Goal: Task Accomplishment & Management: Manage account settings

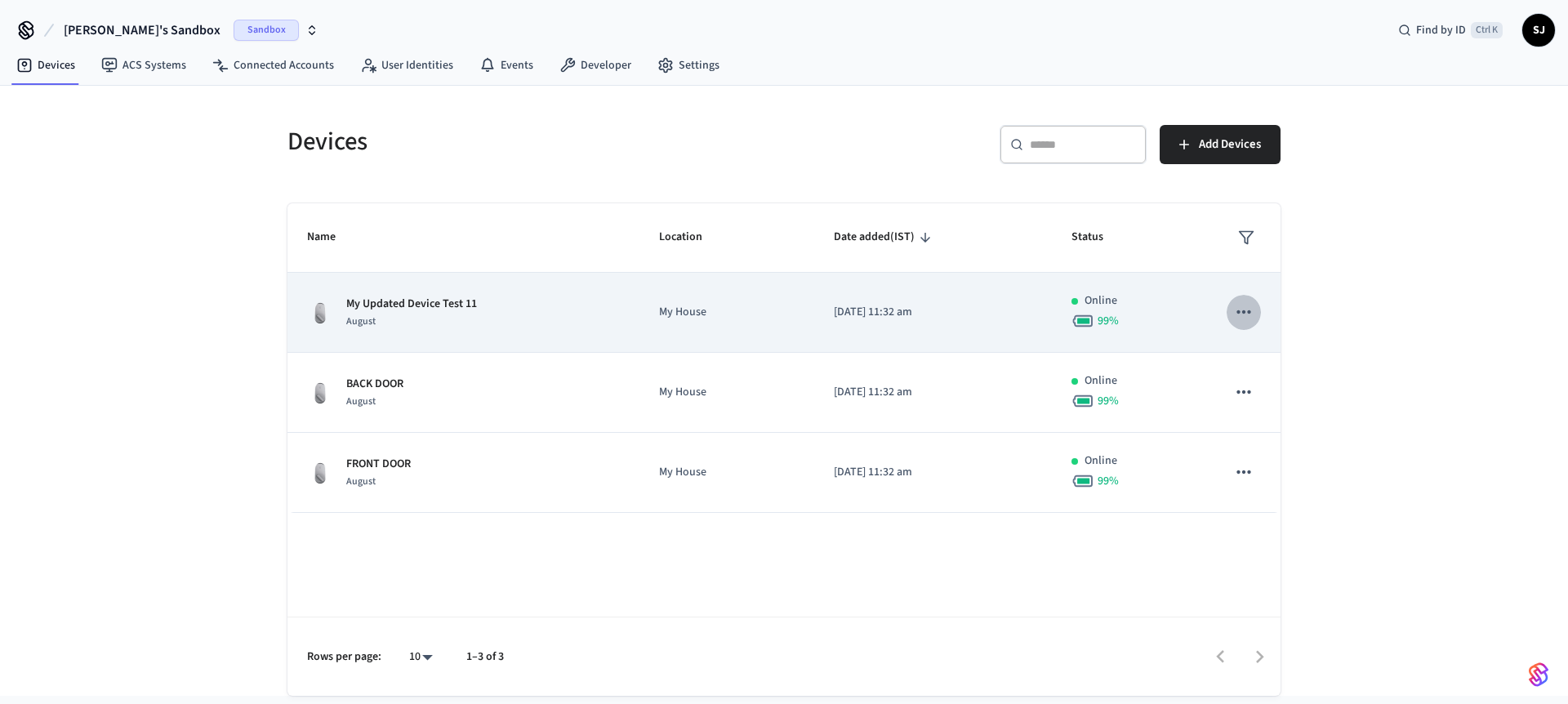
click at [1235, 313] on icon "sticky table" at bounding box center [1244, 312] width 21 height 21
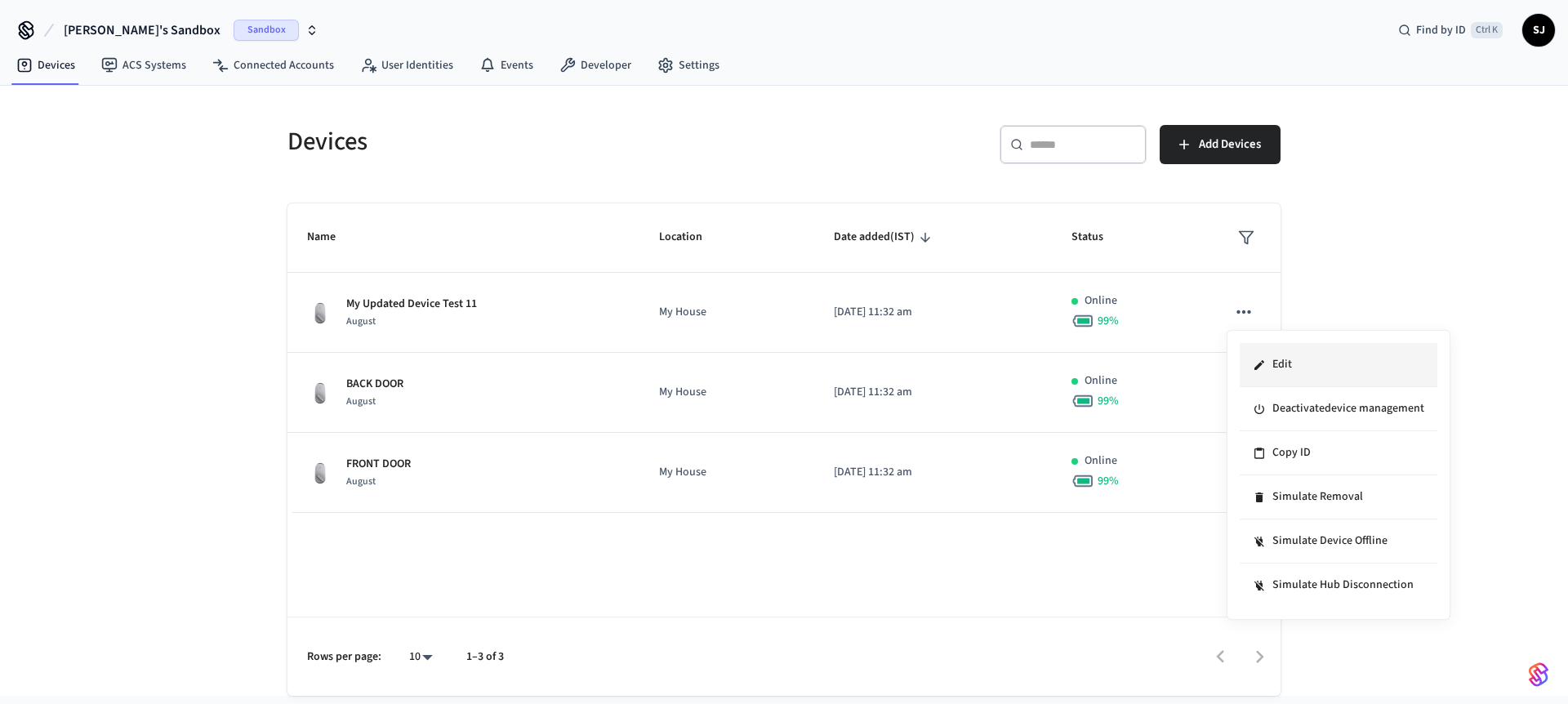
click at [1295, 375] on li "Edit" at bounding box center [1338, 365] width 197 height 44
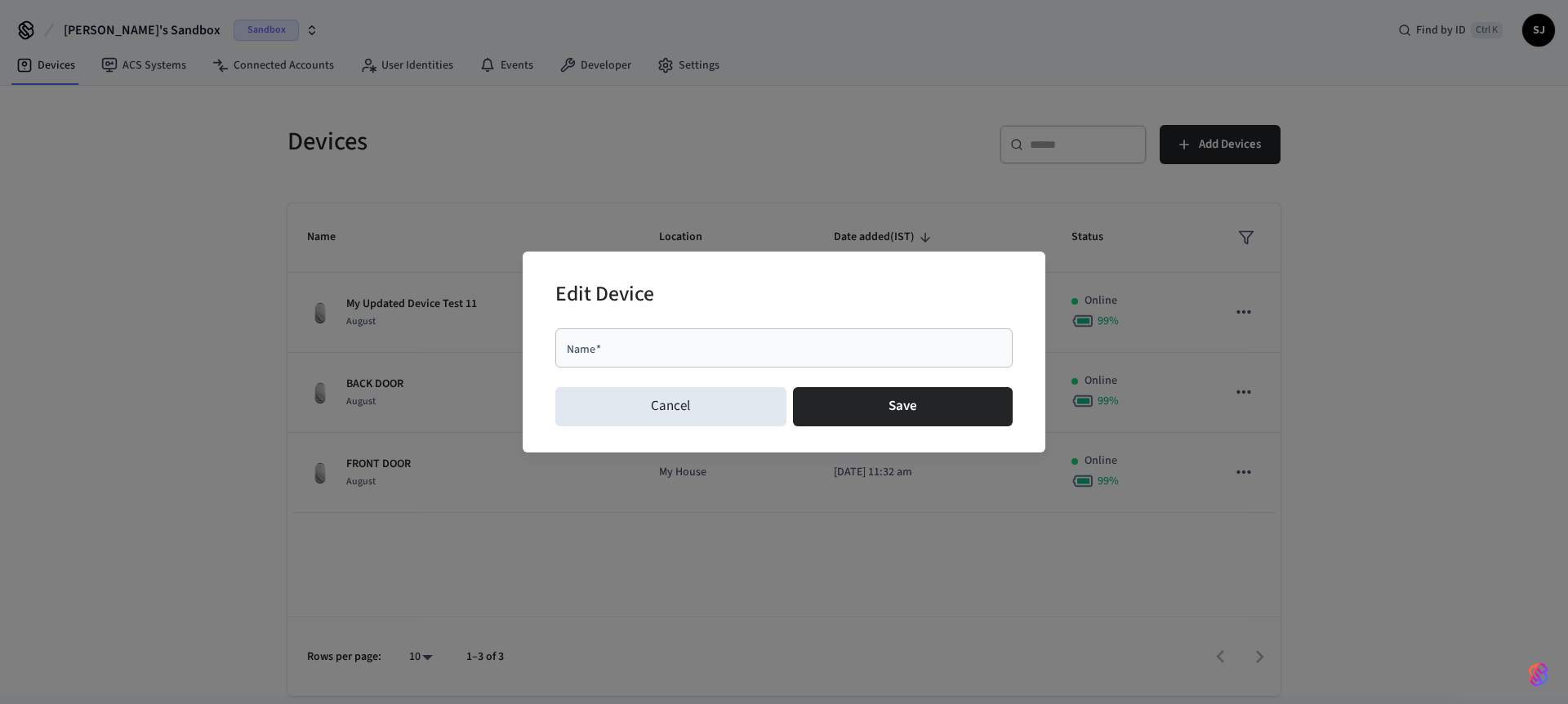
click at [369, 305] on div "Edit Device Name   * Name   * Cancel Save" at bounding box center [784, 352] width 1568 height 704
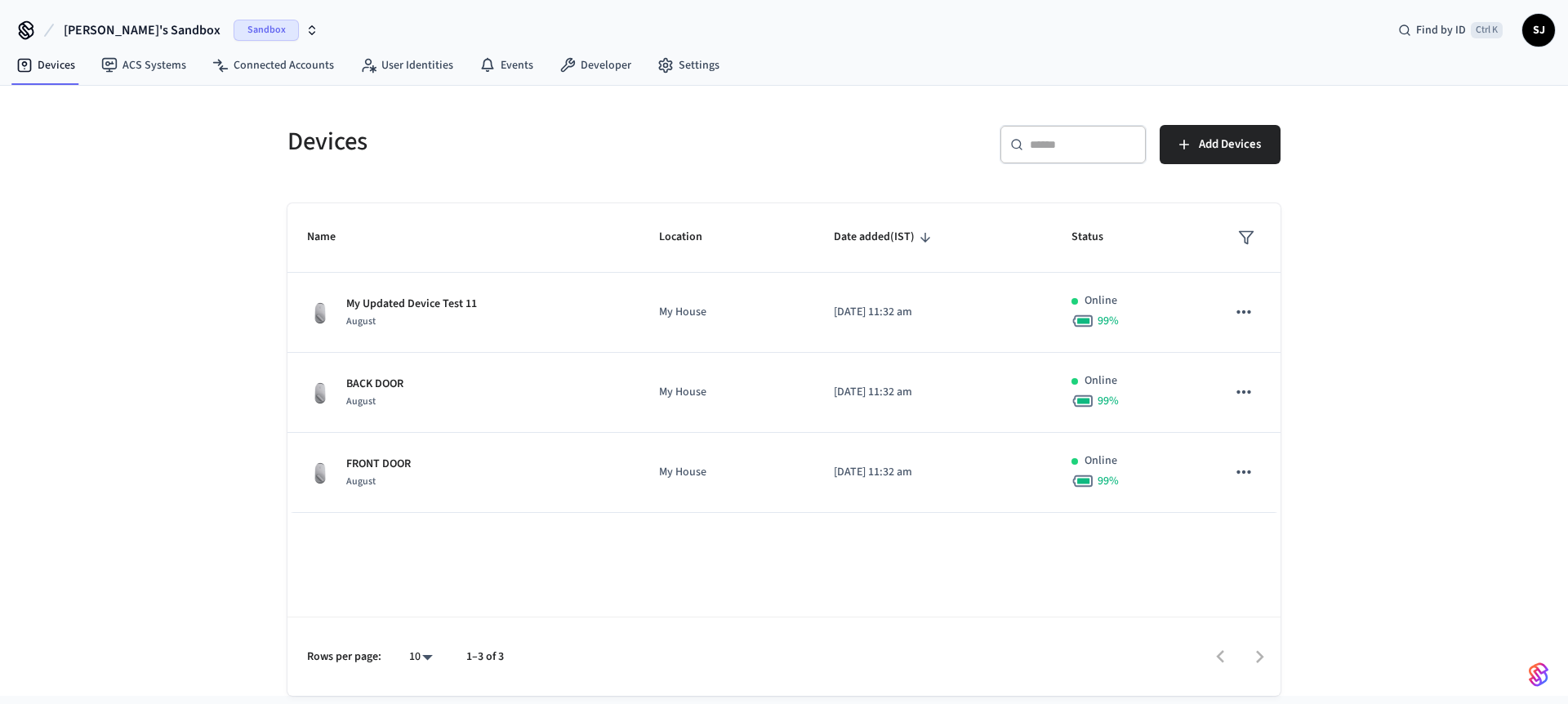
click at [369, 305] on p "My Updated Device Test 11" at bounding box center [412, 304] width 131 height 17
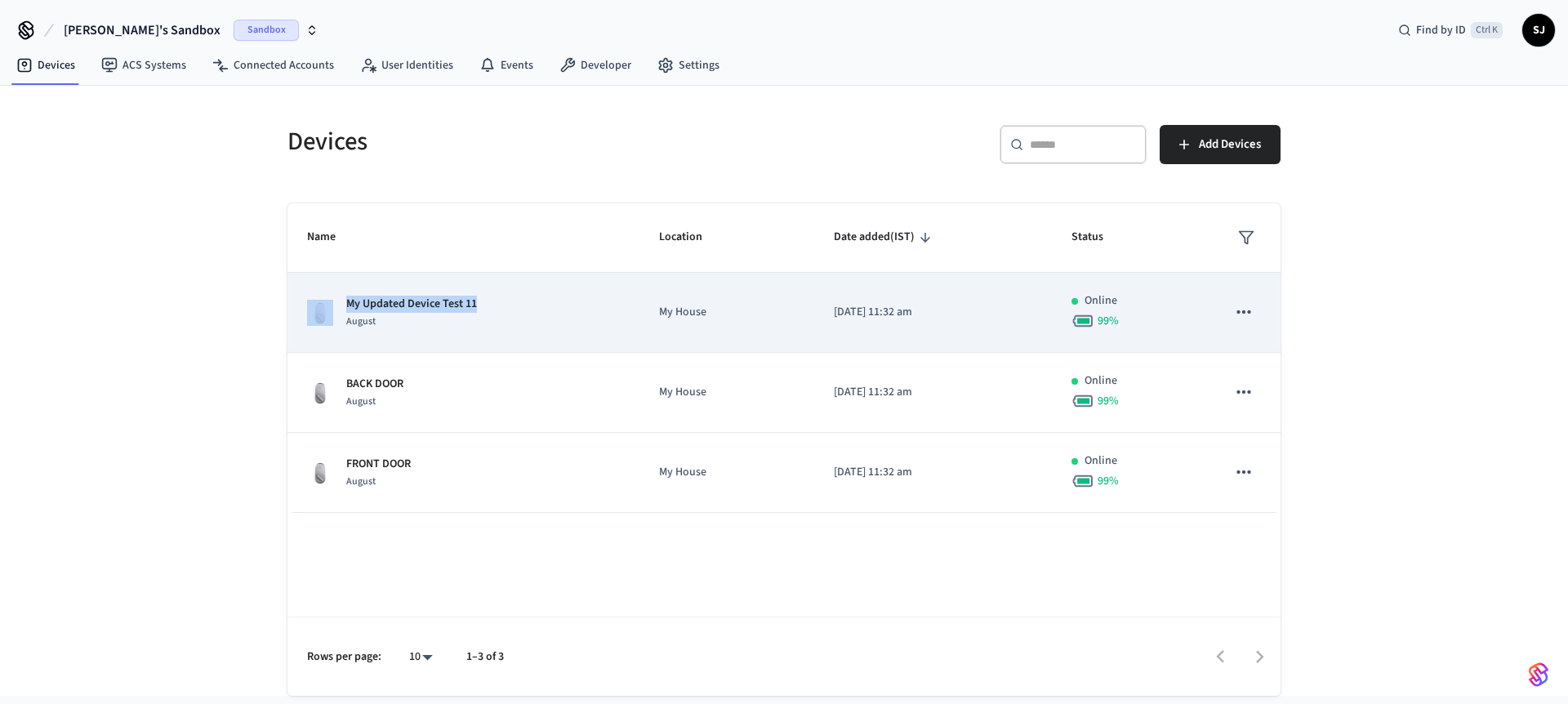
drag, startPoint x: 486, startPoint y: 306, endPoint x: 321, endPoint y: 305, distance: 165.0
click at [321, 305] on div "My Updated Device Test 11 August" at bounding box center [463, 313] width 313 height 34
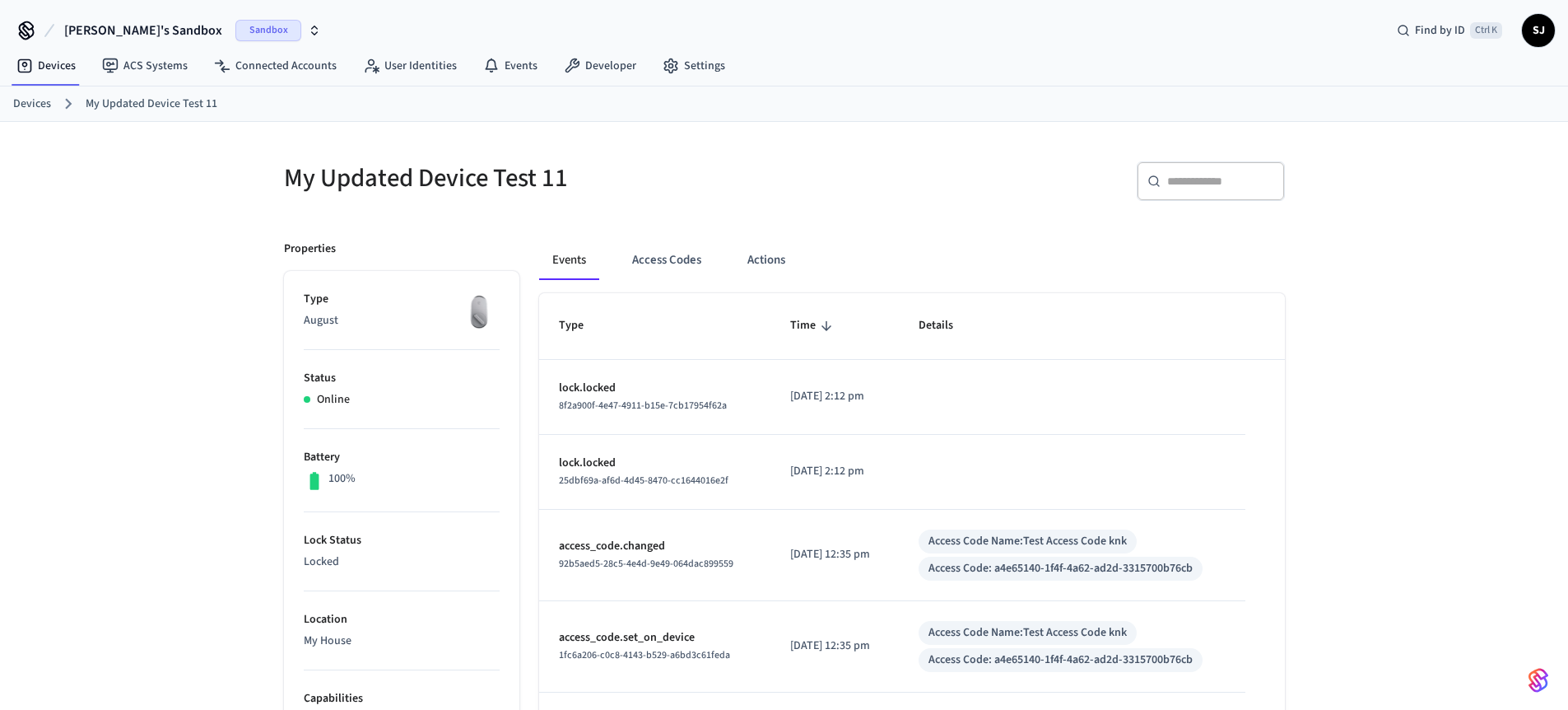
click at [295, 176] on h5 "My Updated Device Test 11" at bounding box center [529, 178] width 490 height 34
copy div "My Updated Device Test 11"
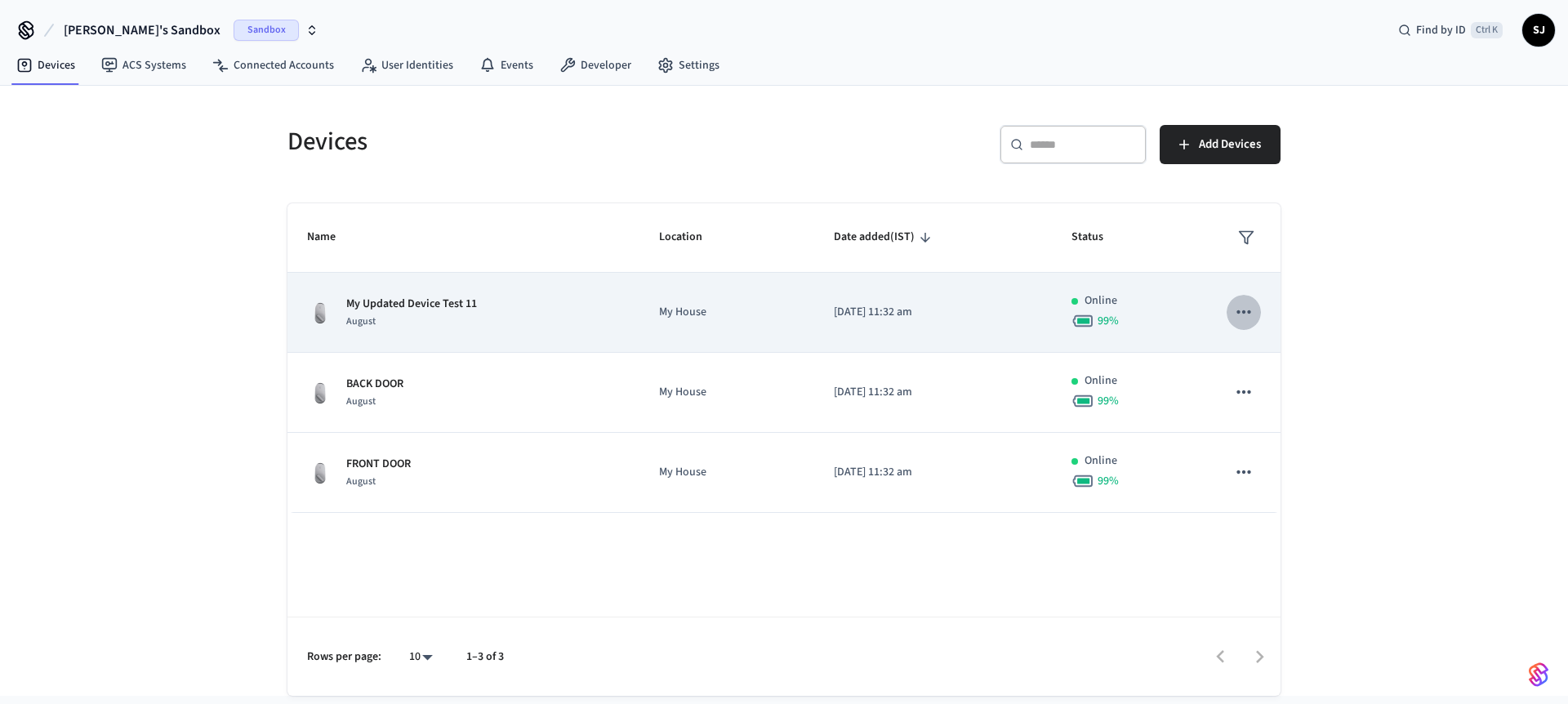
click at [1254, 314] on button "sticky table" at bounding box center [1244, 312] width 34 height 34
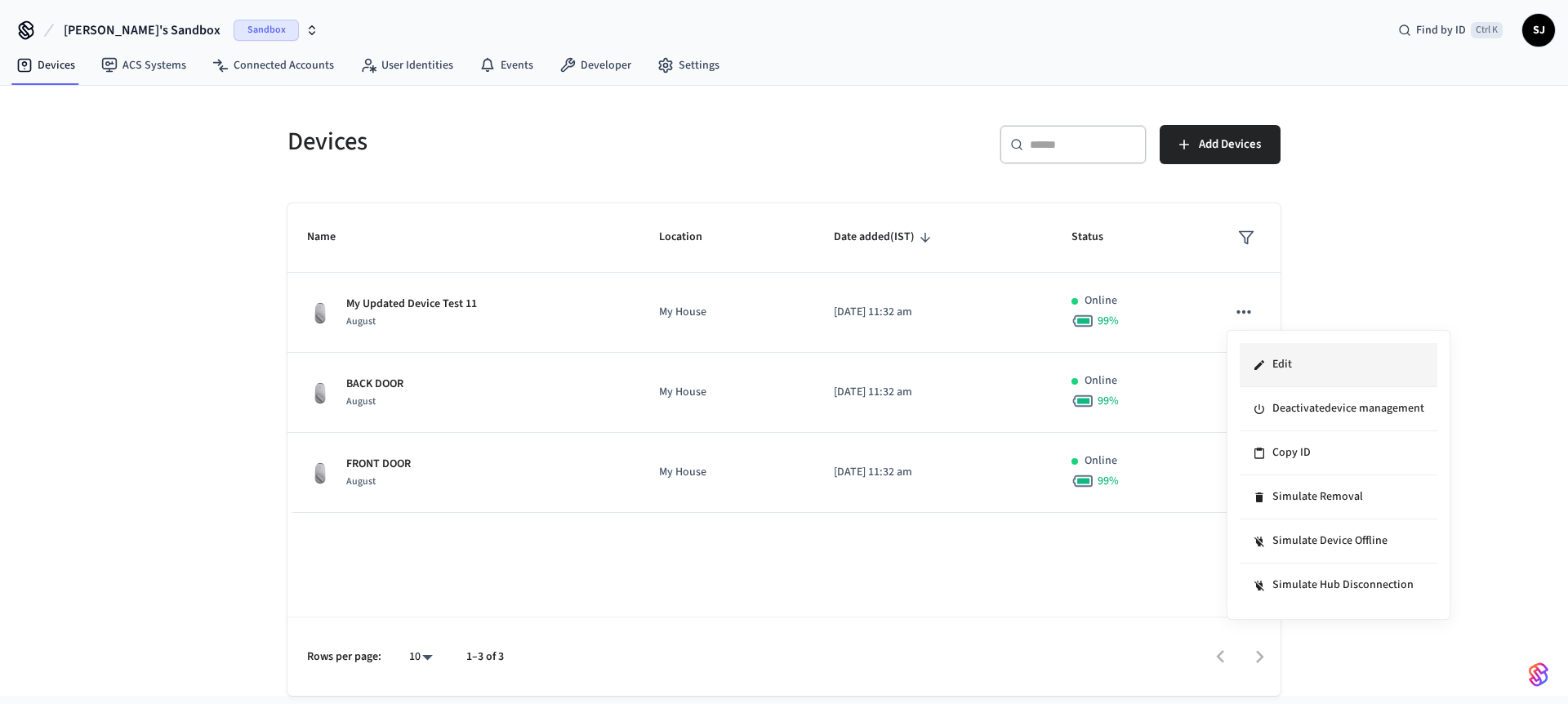
click at [1291, 354] on li "Edit" at bounding box center [1338, 365] width 197 height 44
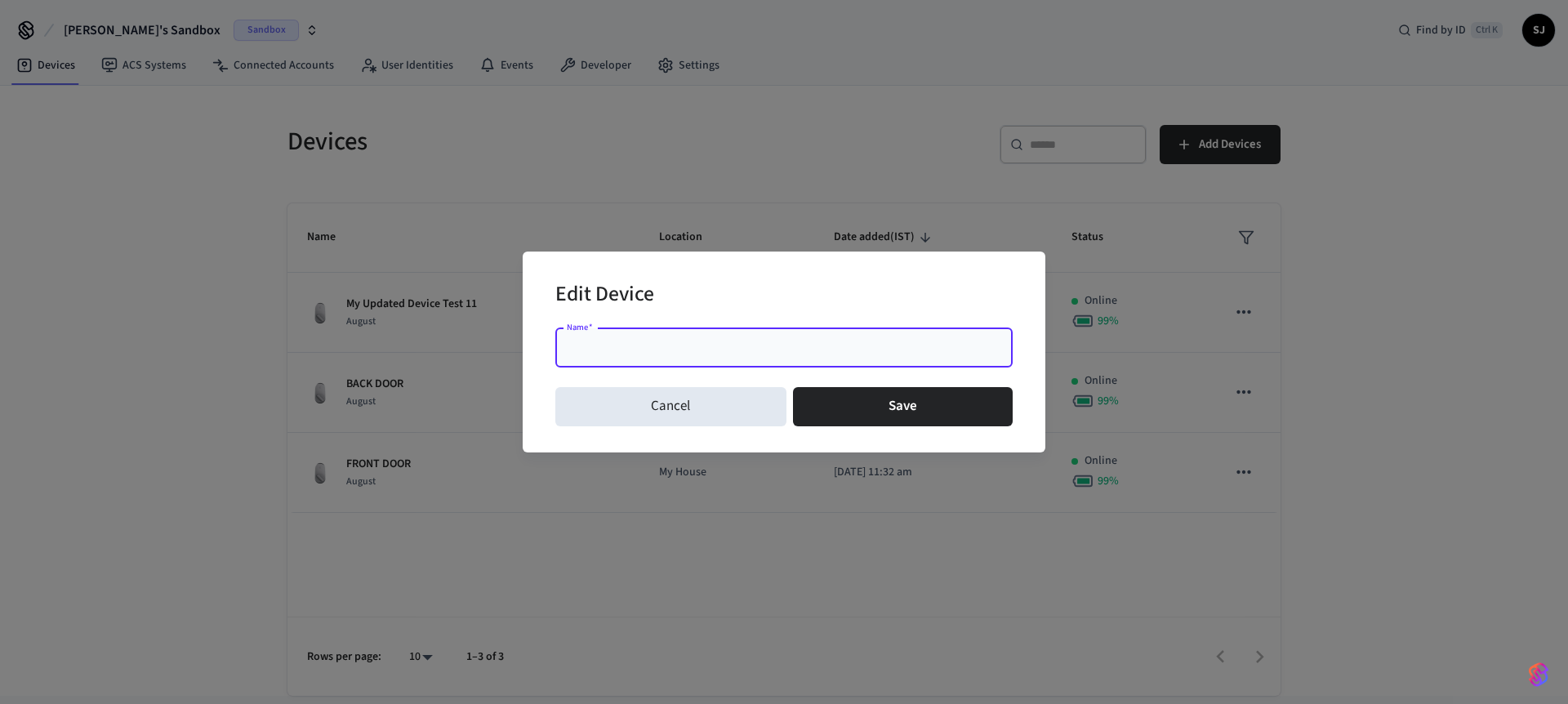
click at [787, 354] on input "Name   *" at bounding box center [784, 348] width 438 height 16
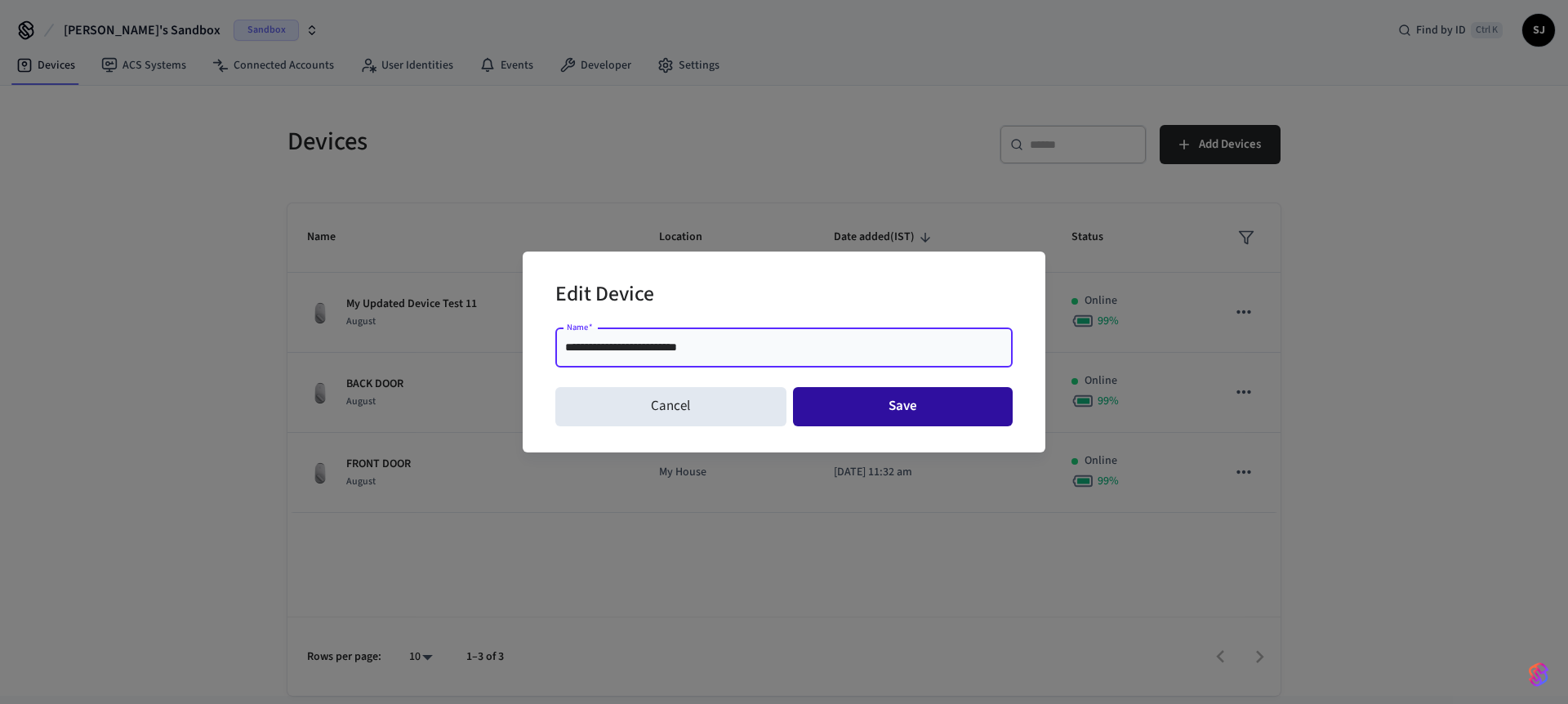
type input "**********"
click at [847, 391] on button "Save" at bounding box center [902, 407] width 220 height 39
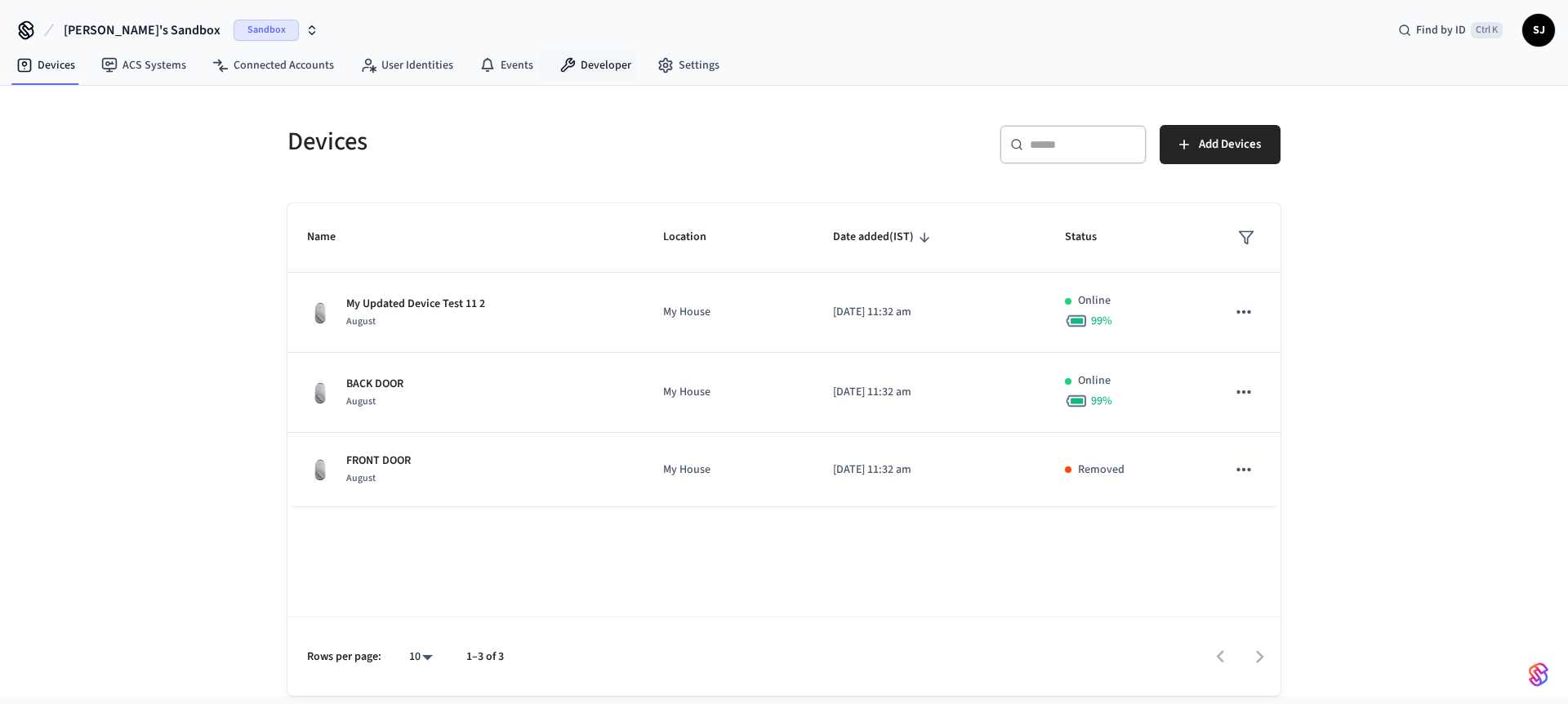
click at [581, 65] on link "Developer" at bounding box center [595, 65] width 98 height 29
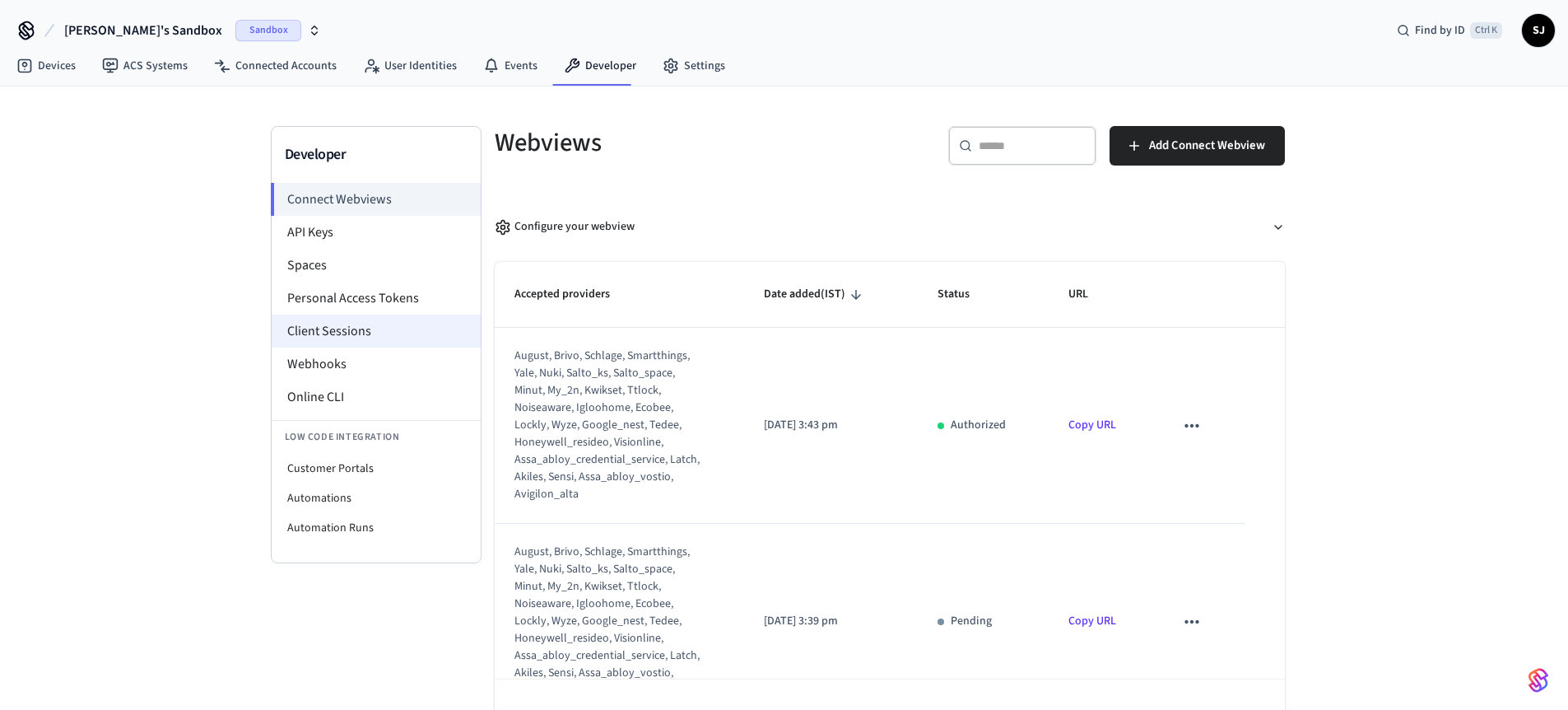
click at [326, 337] on li "Client Sessions" at bounding box center [375, 331] width 209 height 33
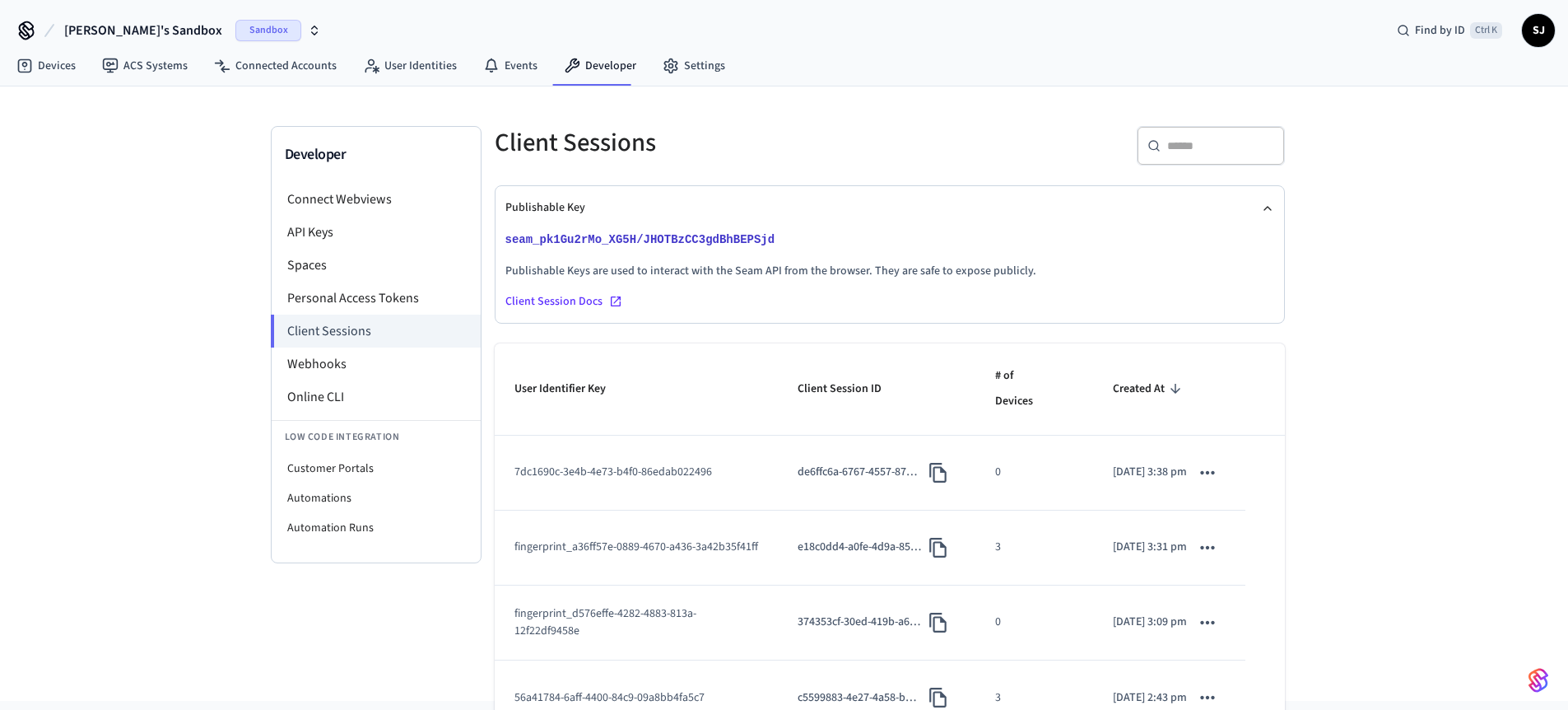
click at [822, 243] on p "seam_pk1Gu2rMo_XG5H/JHOTBzCC3gdBhBEPSjd" at bounding box center [890, 239] width 769 height 20
copy button "seam_pk1Gu2rMo_XG5H/JHOTBzCC3gdBhBEPSjd"
click at [758, 267] on p "Publishable Keys are used to interact with the Seam API from the browser. They …" at bounding box center [890, 271] width 769 height 17
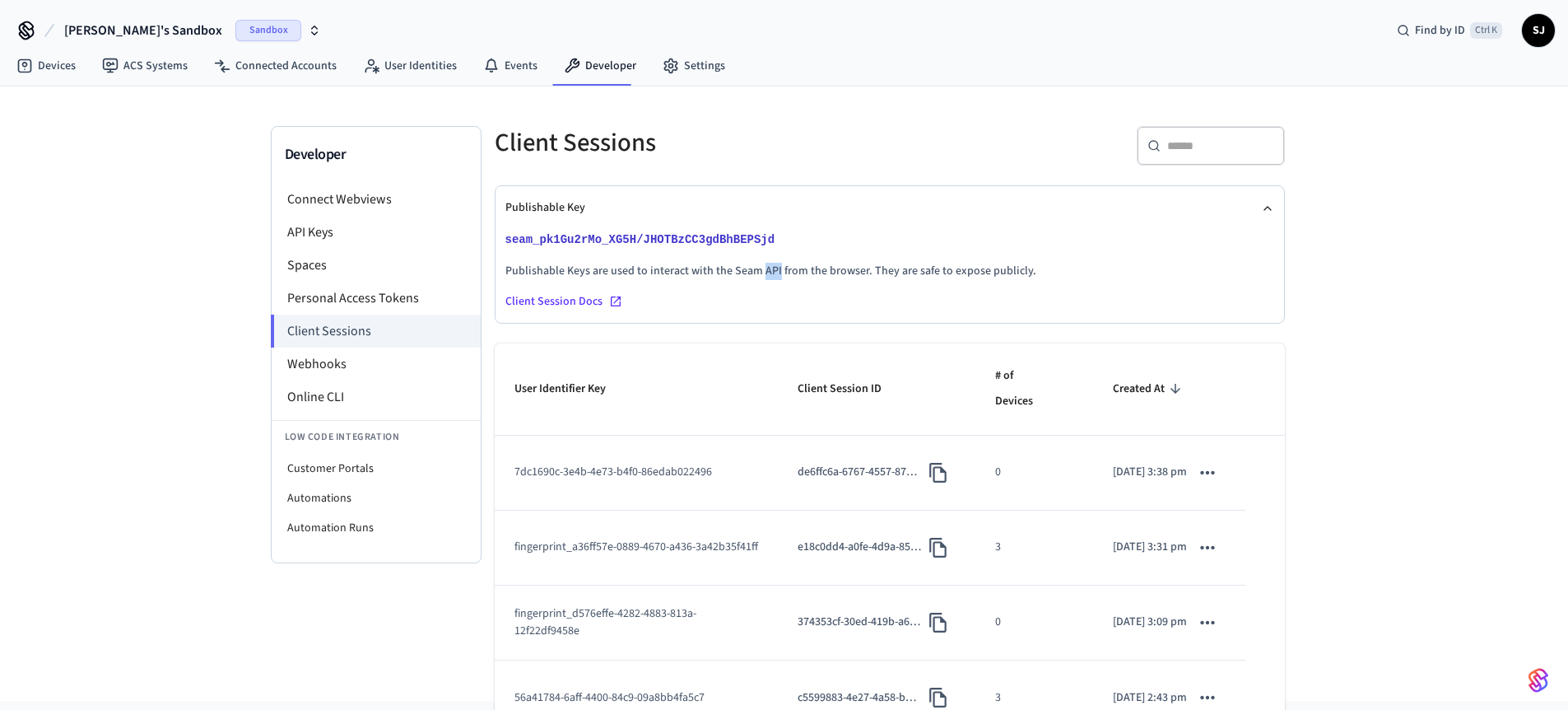
click at [758, 267] on p "Publishable Keys are used to interact with the Seam API from the browser. They …" at bounding box center [890, 271] width 769 height 17
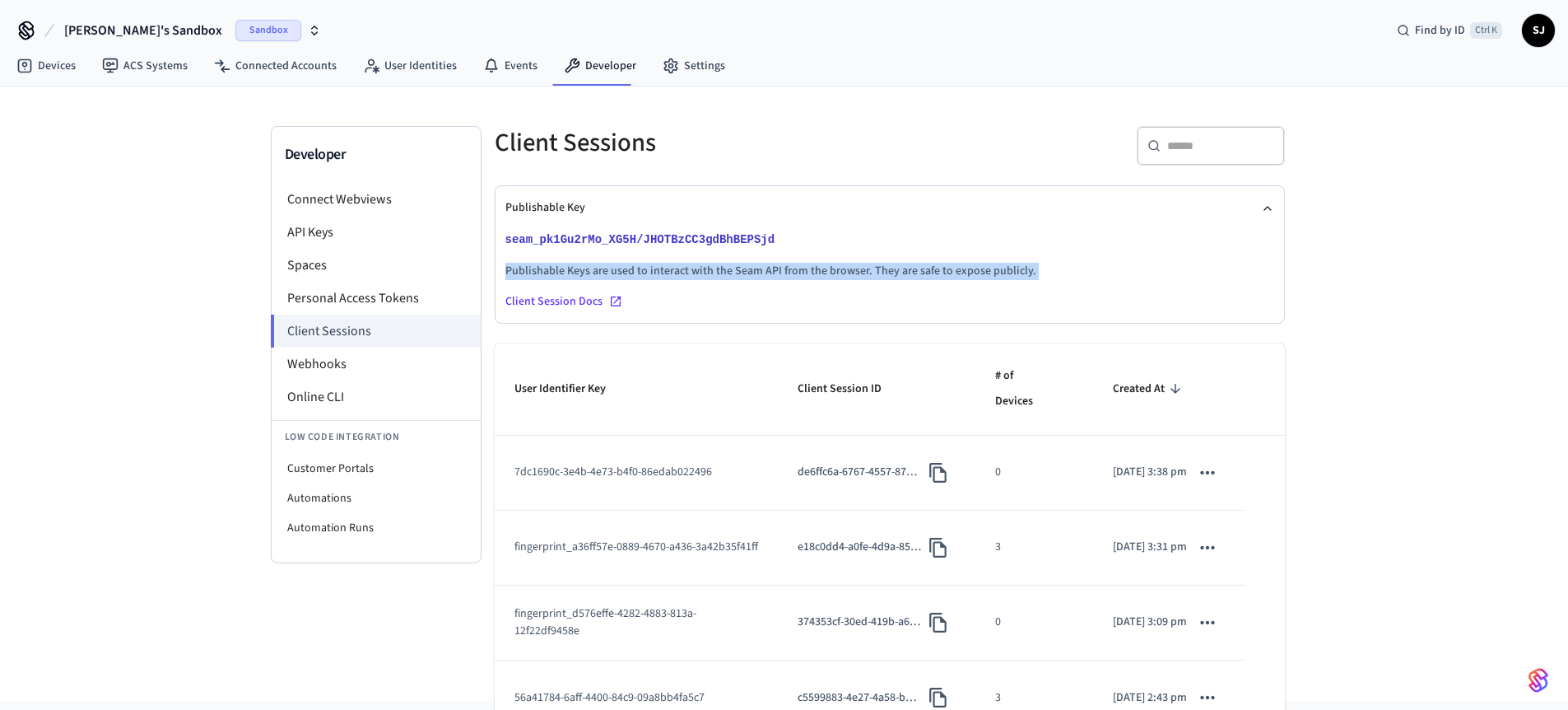
click at [758, 267] on p "Publishable Keys are used to interact with the Seam API from the browser. They …" at bounding box center [890, 271] width 769 height 17
click at [950, 277] on p "Publishable Keys are used to interact with the Seam API from the browser. They …" at bounding box center [890, 271] width 769 height 17
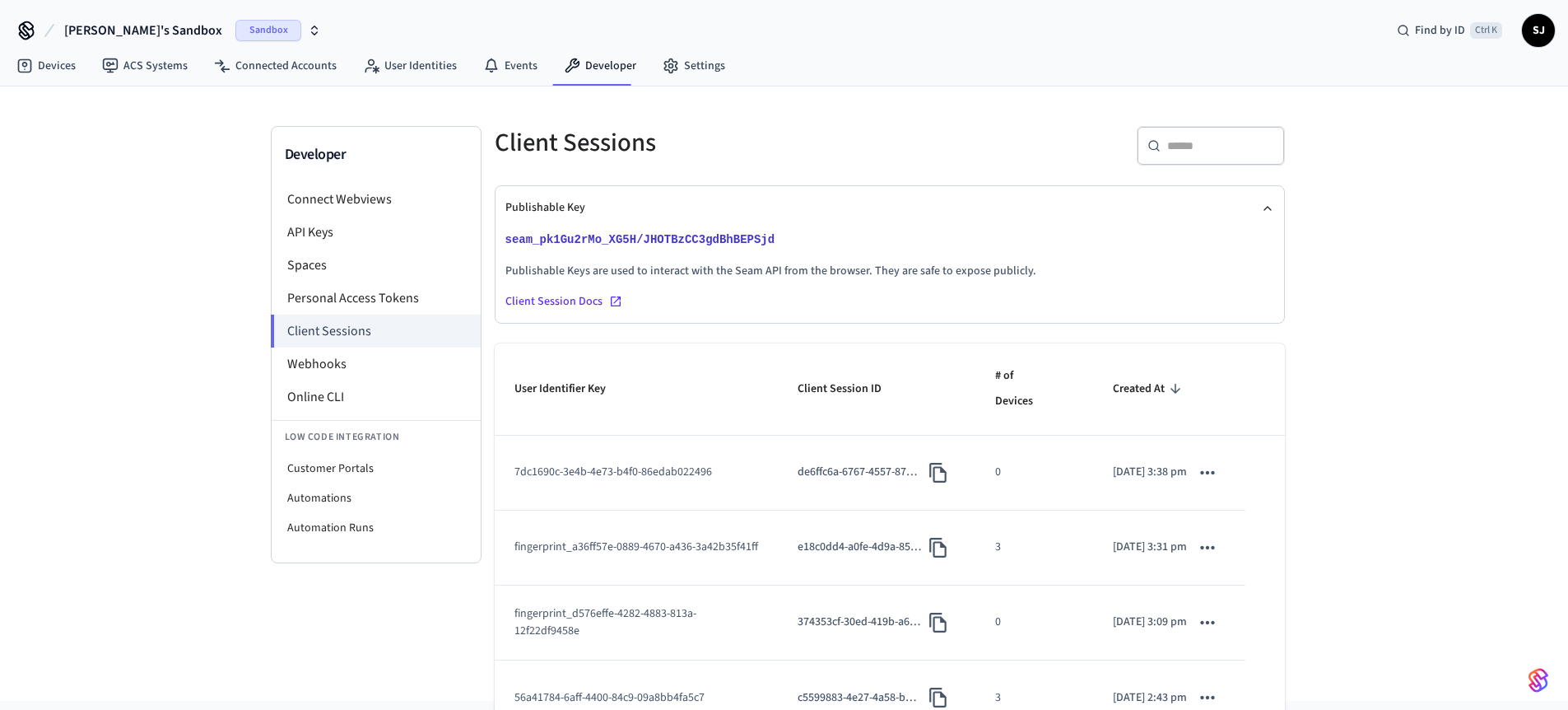
click at [808, 231] on p "seam_pk1Gu2rMo_XG5H/JHOTBzCC3gdBhBEPSjd" at bounding box center [890, 239] width 769 height 20
copy button "seam_pk1Gu2rMo_XG5H/JHOTBzCC3gdBhBEPSjd"
click at [152, 31] on span "[PERSON_NAME]'s Sandbox" at bounding box center [143, 31] width 158 height 20
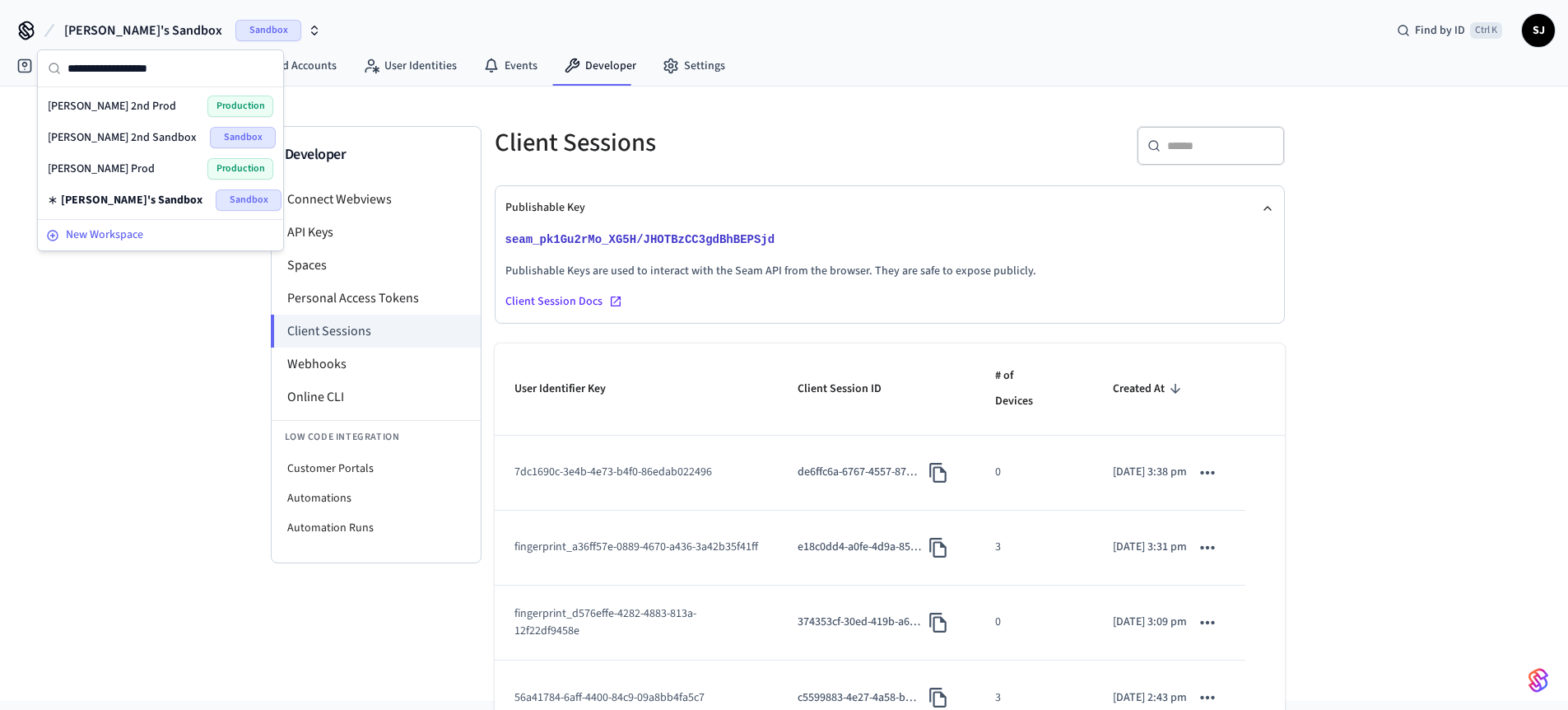
click at [92, 240] on span "New Workspace" at bounding box center [105, 234] width 78 height 17
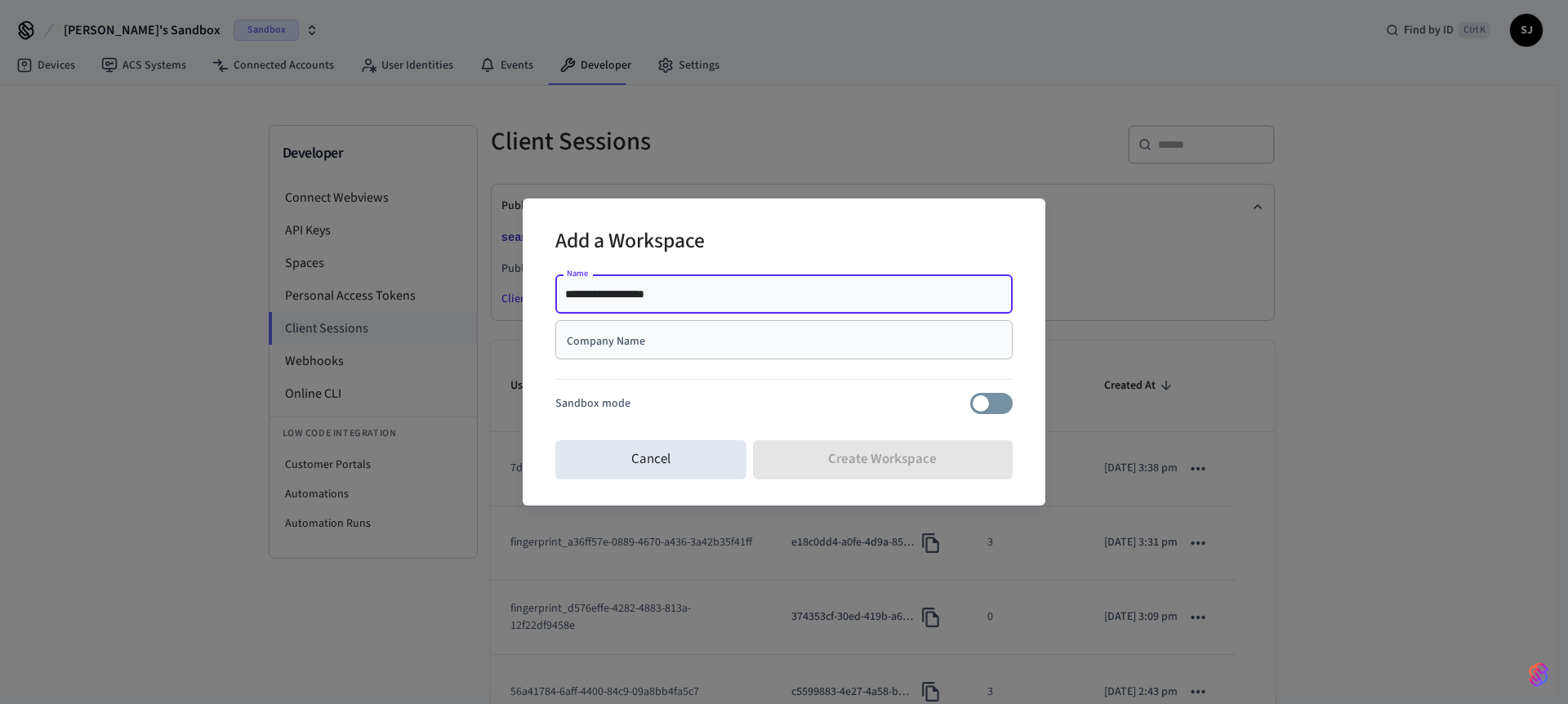
click at [694, 287] on input "**********" at bounding box center [784, 294] width 438 height 16
type input "**********"
click at [617, 350] on div "Company Name" at bounding box center [784, 340] width 458 height 39
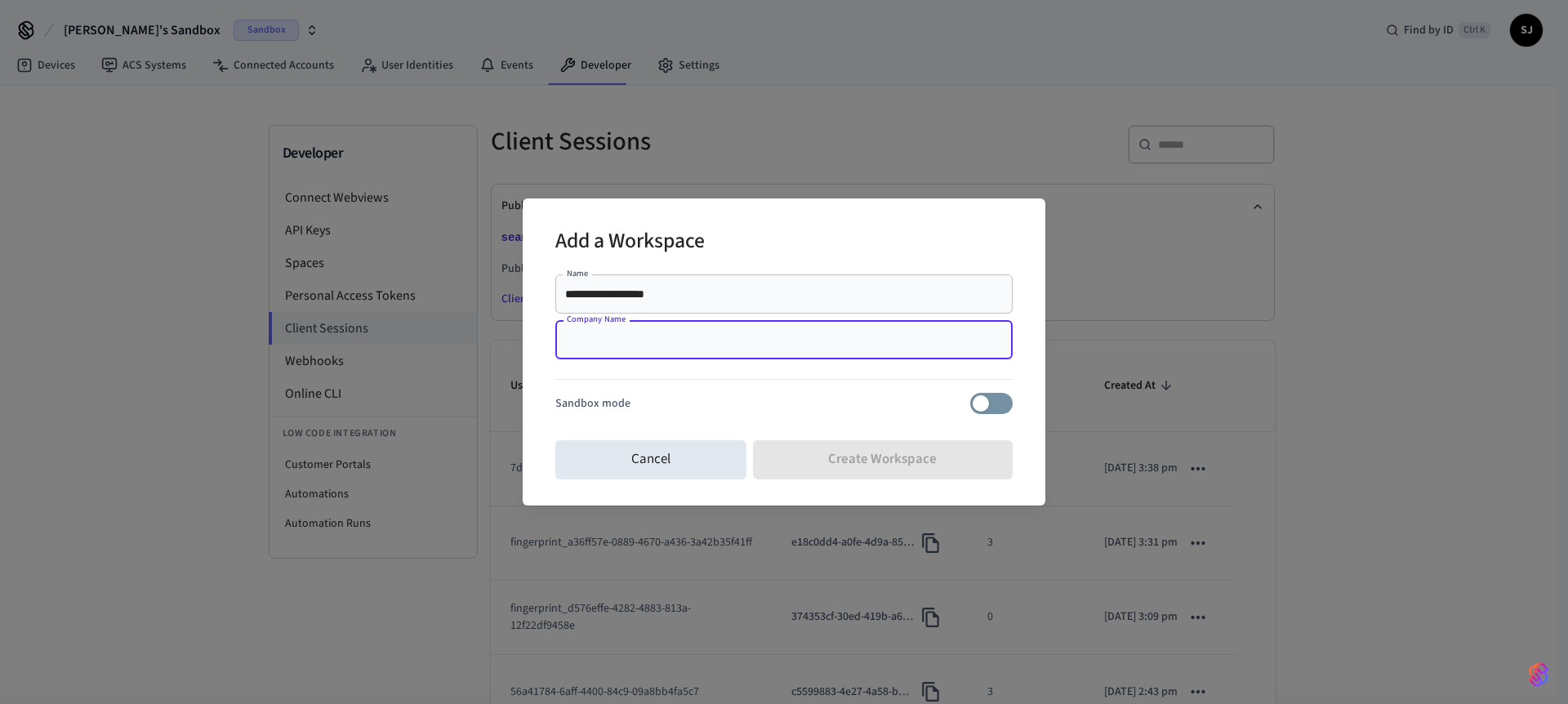
paste input "**********"
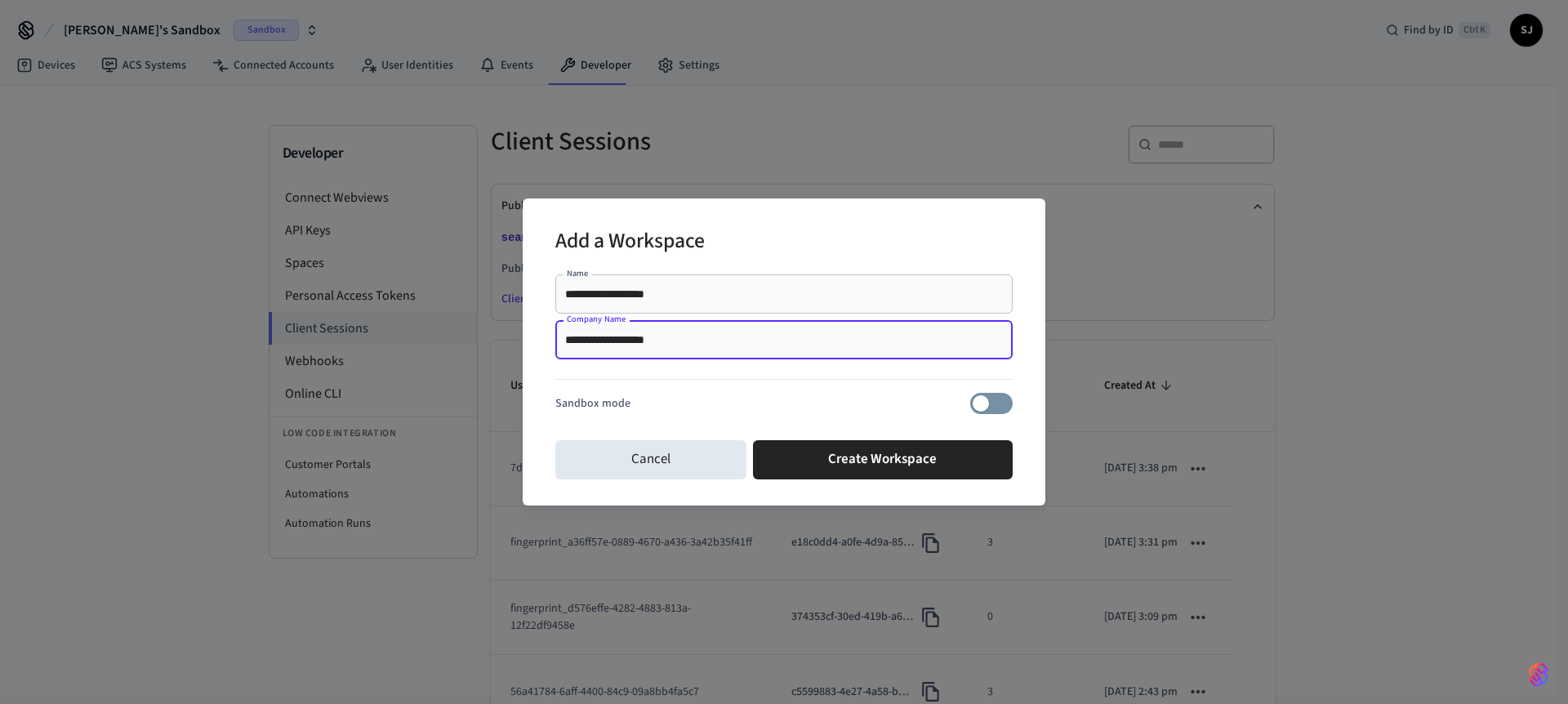
type input "**********"
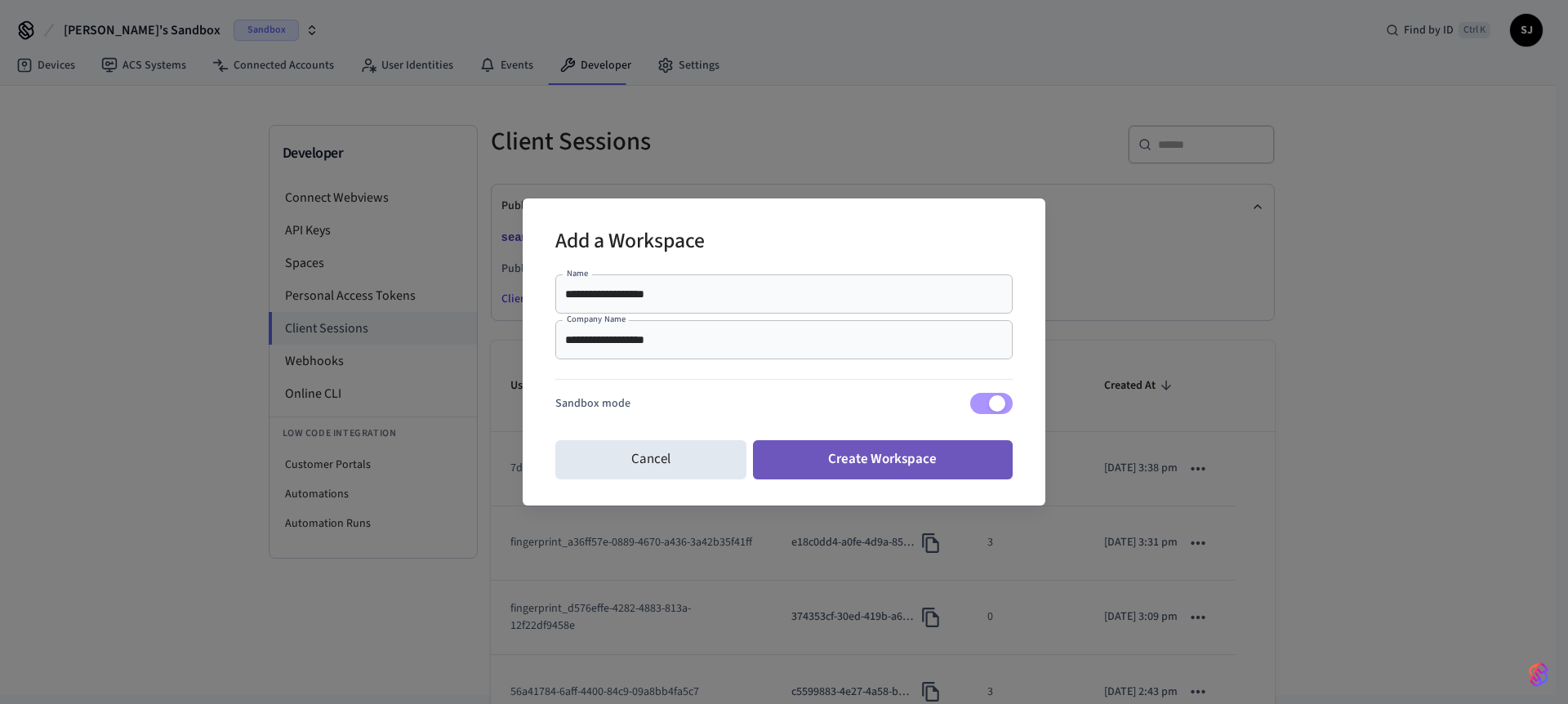
click at [870, 473] on button "Create Workspace" at bounding box center [883, 460] width 260 height 39
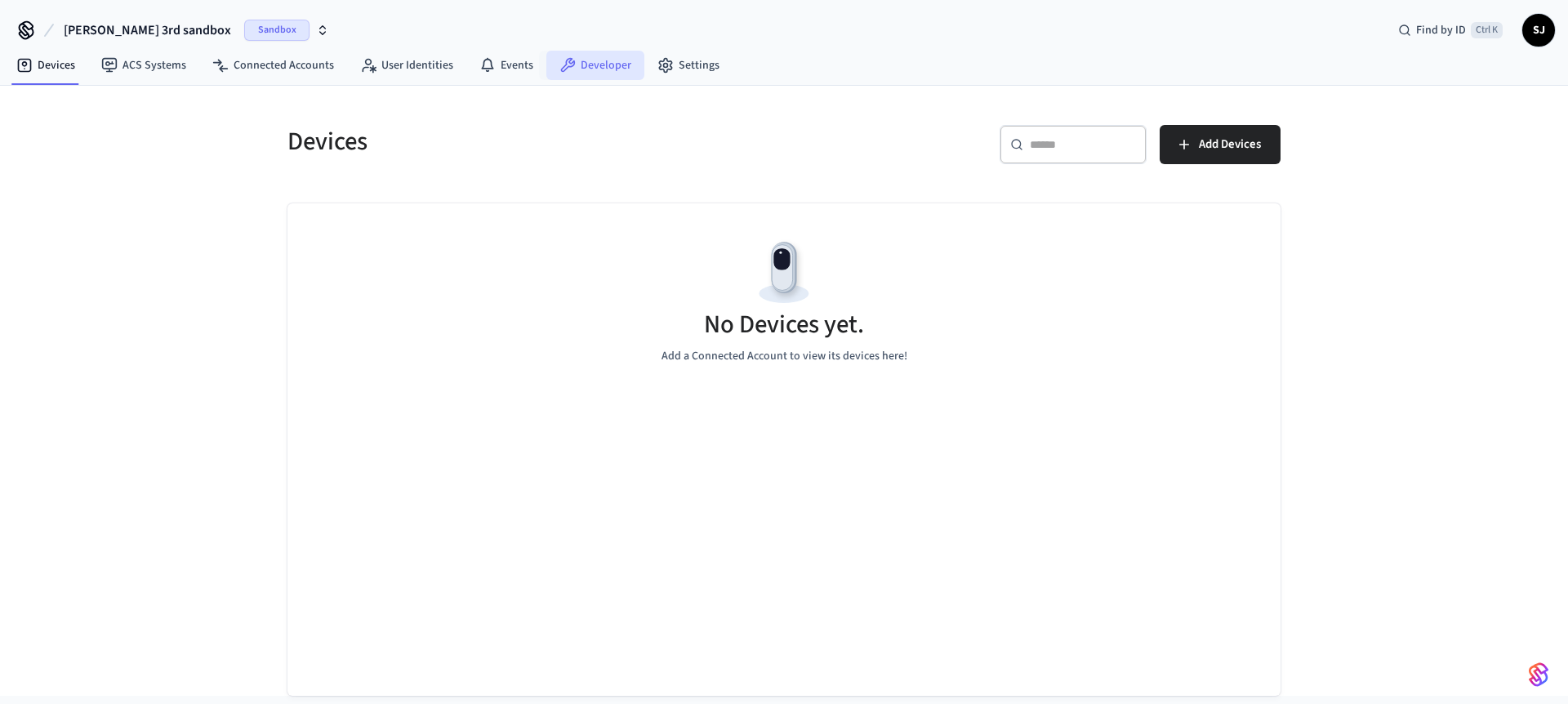
click at [591, 66] on link "Developer" at bounding box center [595, 65] width 98 height 29
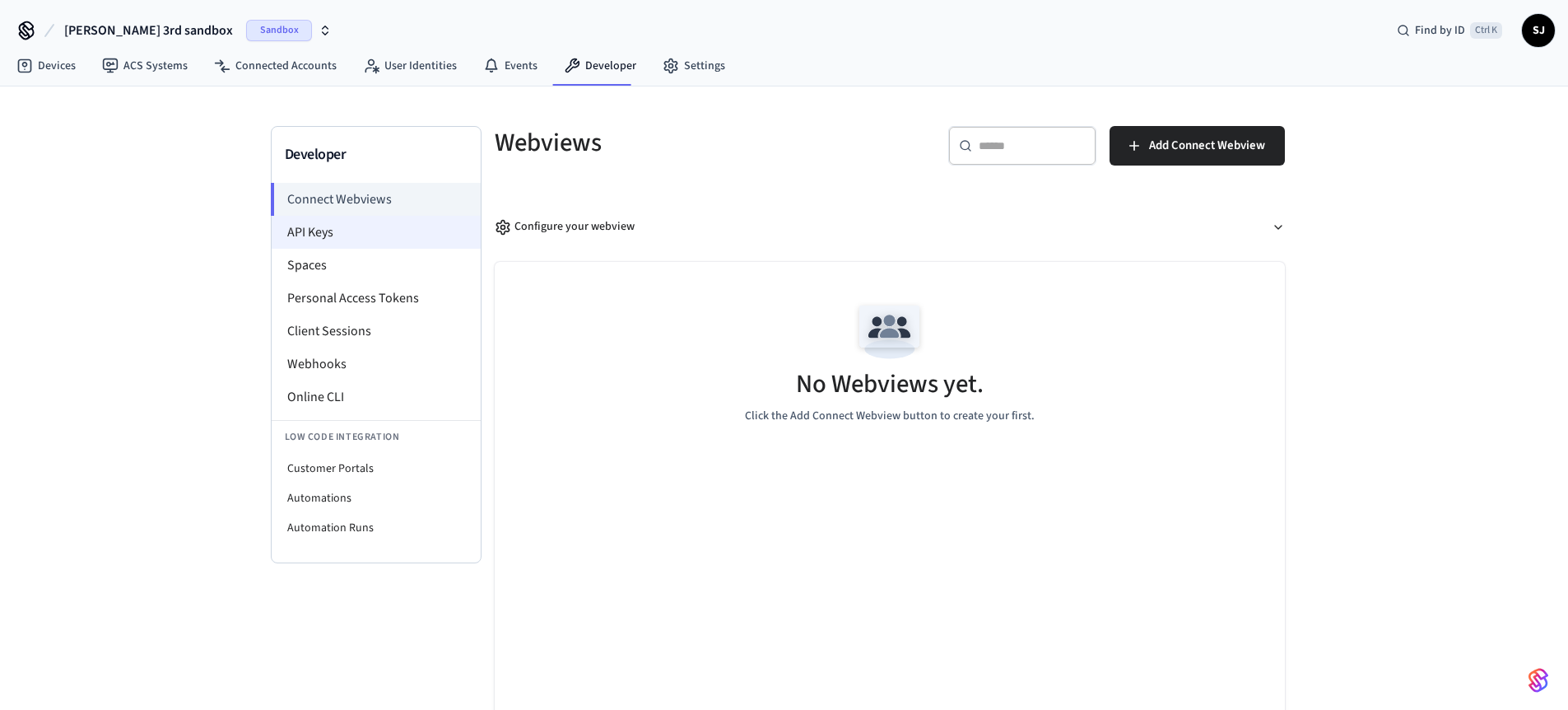
click at [368, 233] on li "API Keys" at bounding box center [375, 232] width 209 height 33
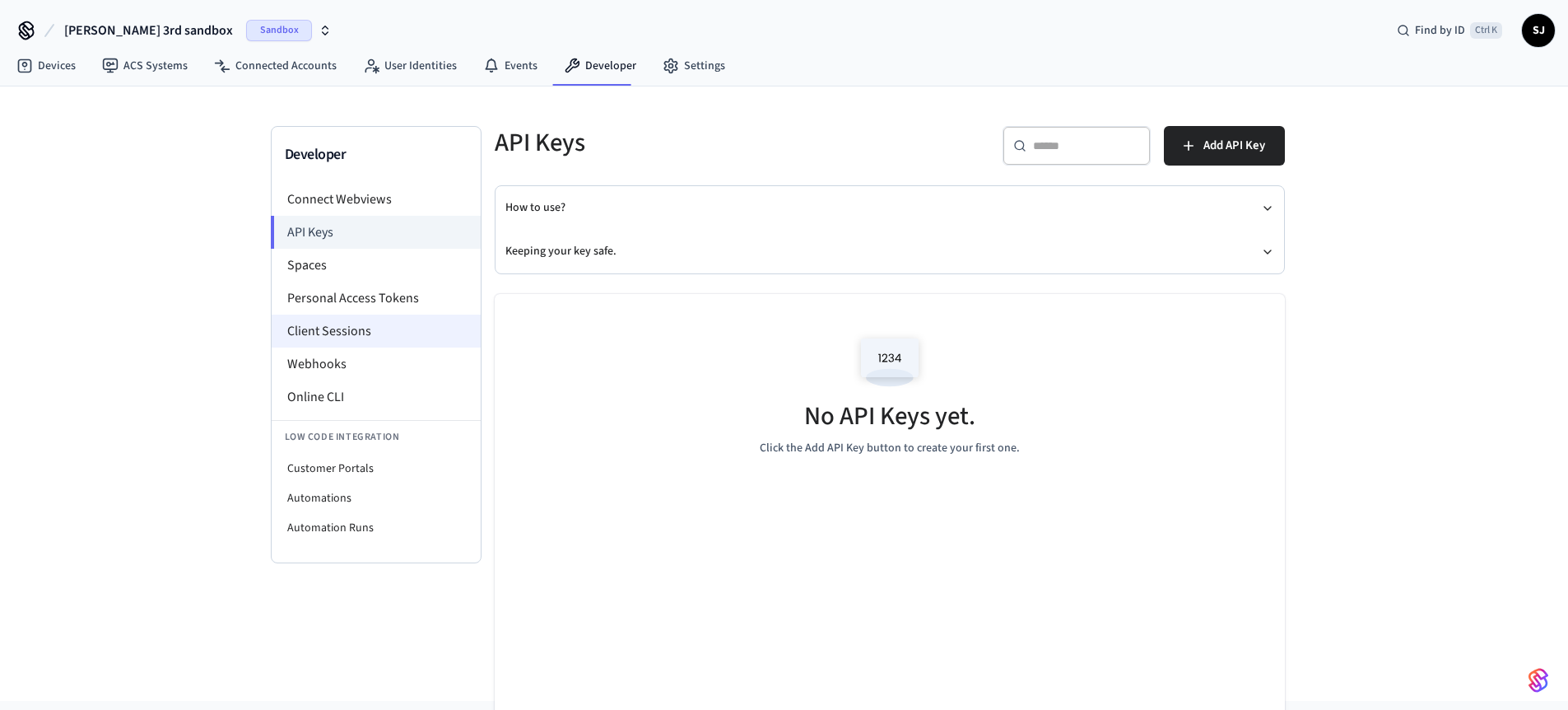
click at [324, 316] on li "Client Sessions" at bounding box center [375, 331] width 209 height 33
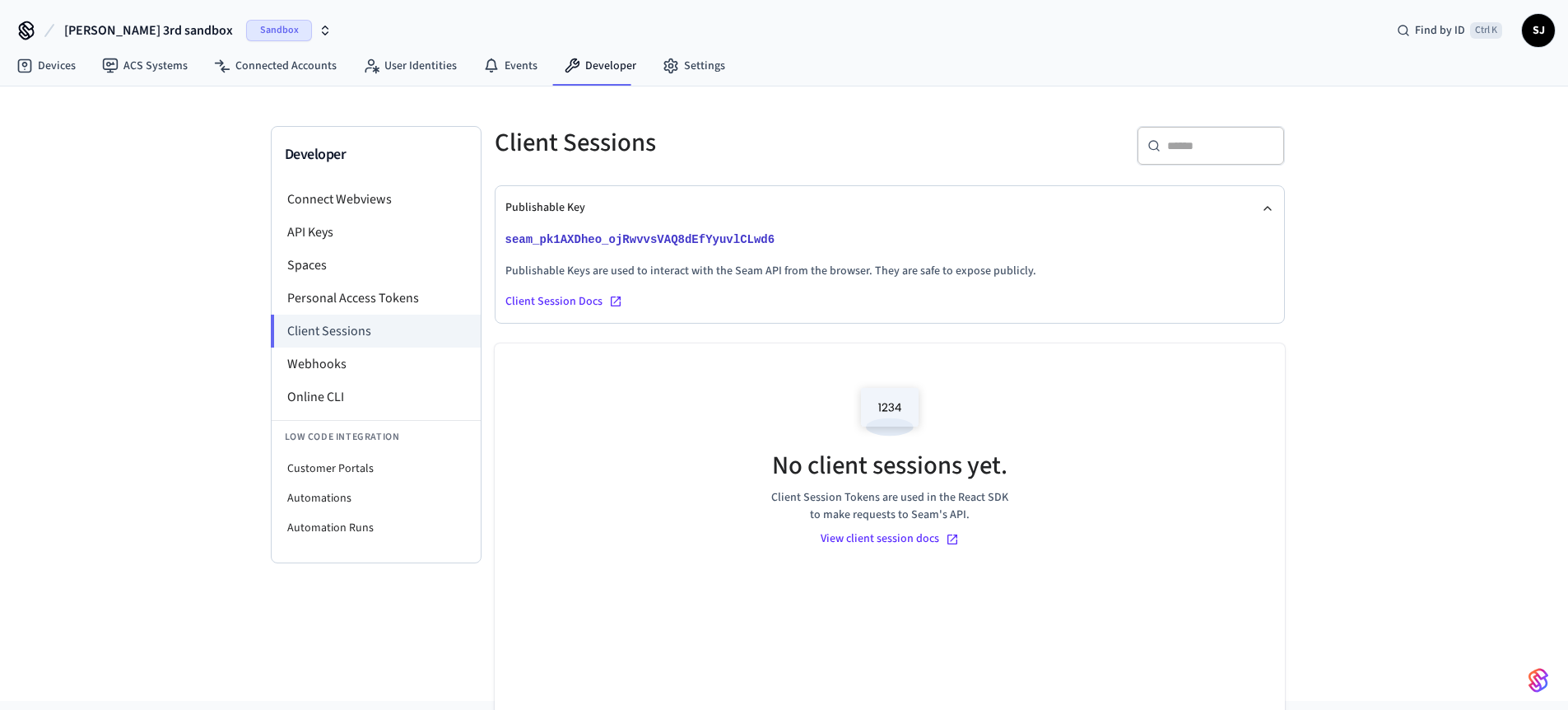
click at [834, 234] on p "seam_pk1AXDheo_ojRwvvsVAQ8dEfYyuvlCLwd6" at bounding box center [890, 239] width 769 height 20
copy button "seam_pk1AXDheo_ojRwvvsVAQ8dEfYyuvlCLwd6"
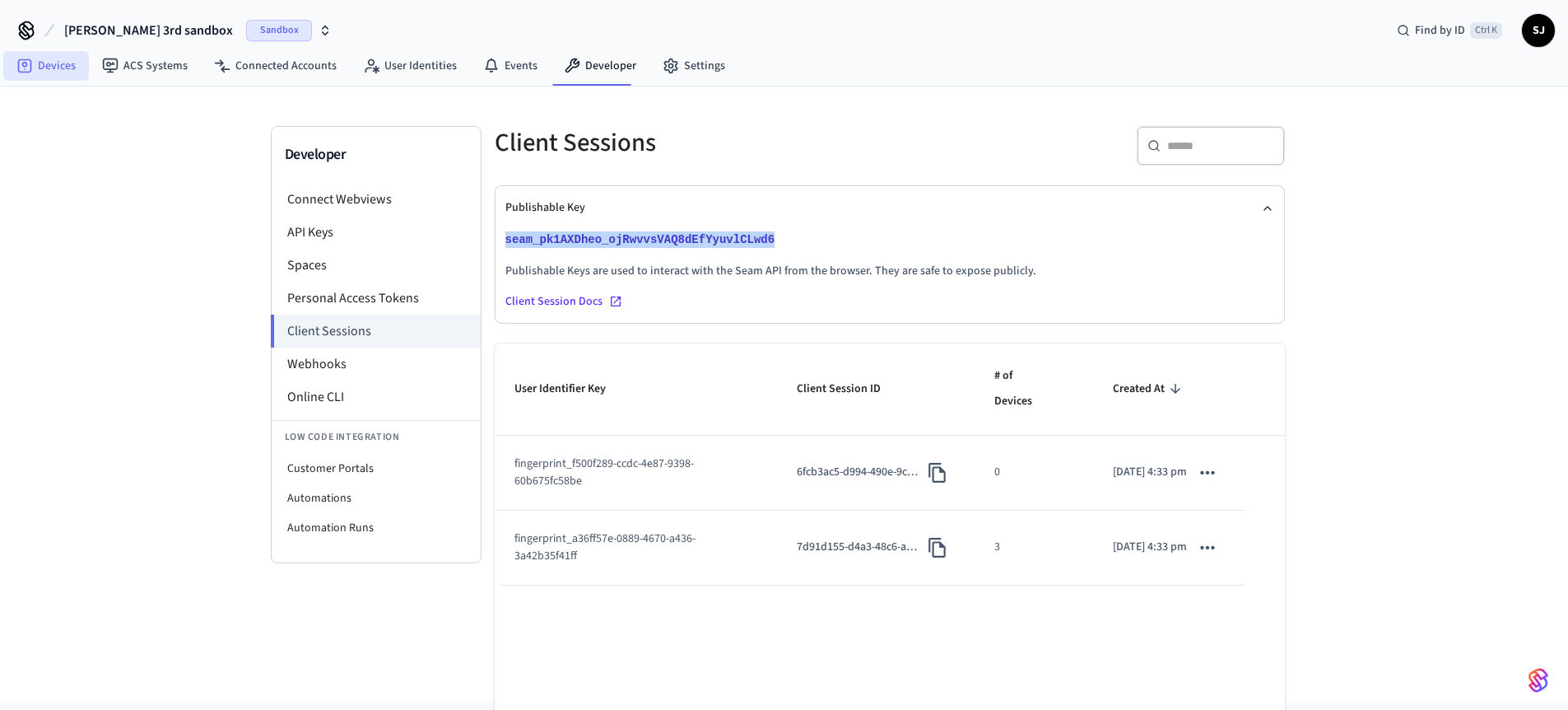
click at [54, 54] on link "Devices" at bounding box center [46, 66] width 86 height 30
